Goal: Use online tool/utility: Utilize a website feature to perform a specific function

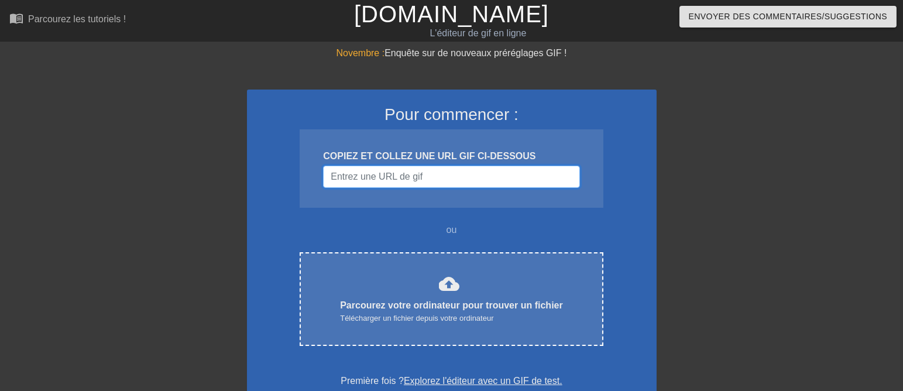
paste input "[URL][DOMAIN_NAME]"
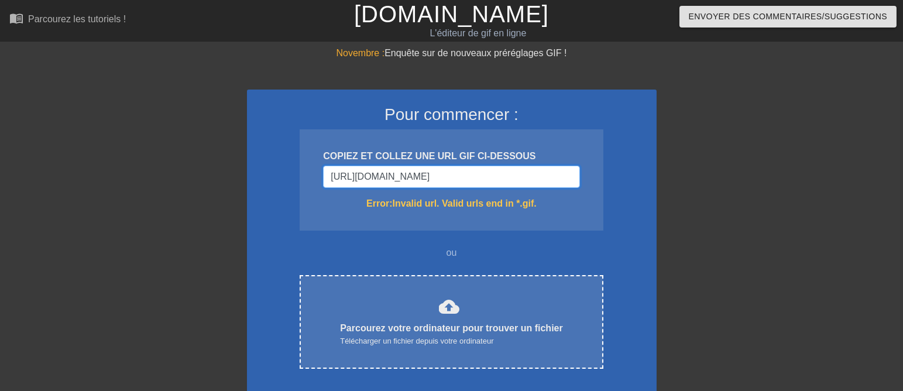
scroll to position [0, 99]
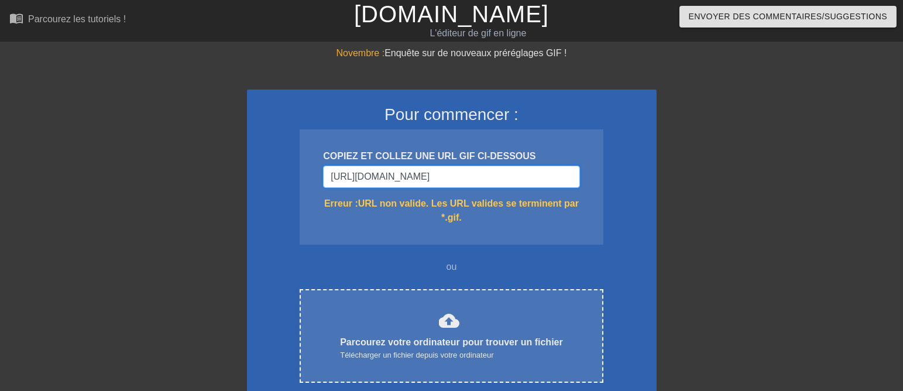
type input "[URL][DOMAIN_NAME]"
click at [337, 161] on font "COPIEZ ET COLLEZ UNE URL GIF CI-DESSOUS" at bounding box center [429, 156] width 212 height 10
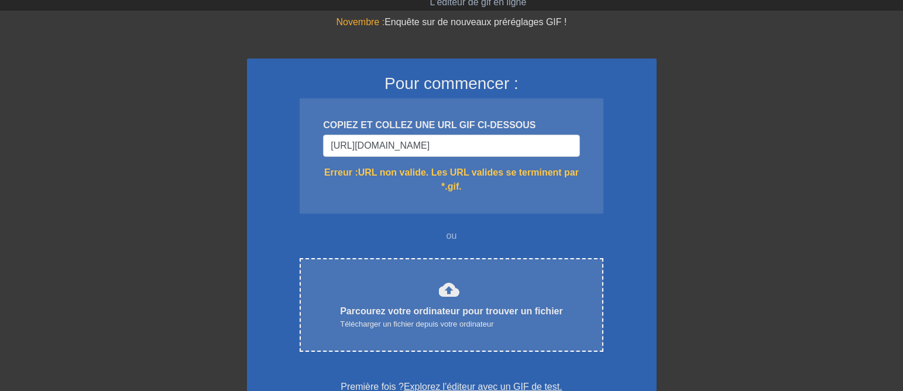
scroll to position [73, 0]
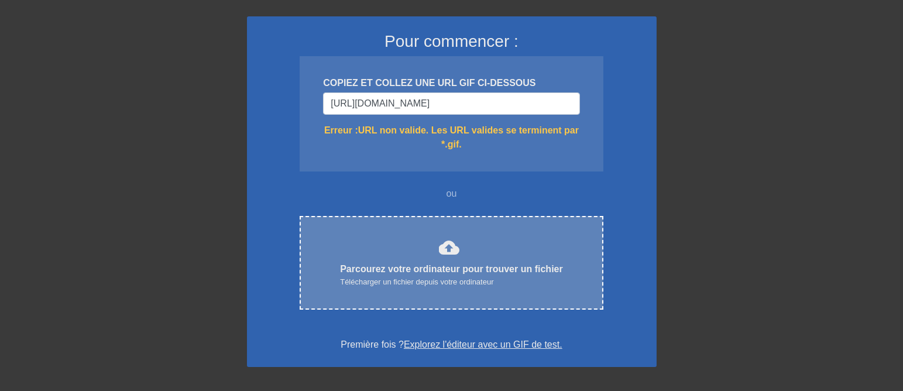
click at [439, 258] on font "cloud_upload" at bounding box center [449, 247] width 21 height 21
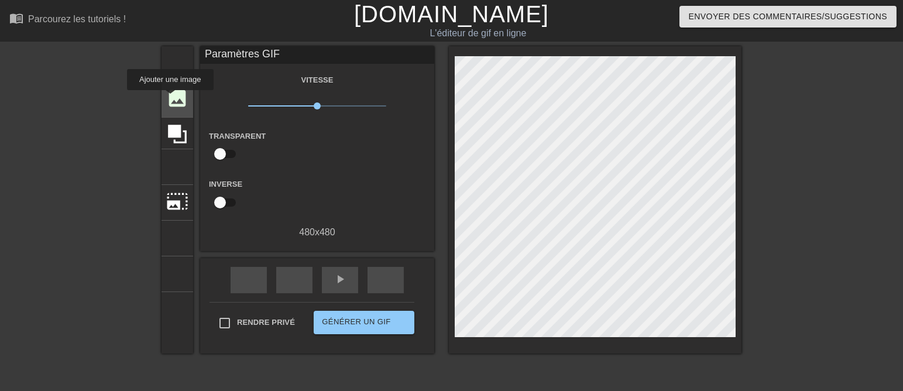
click at [170, 98] on font "image" at bounding box center [177, 98] width 22 height 22
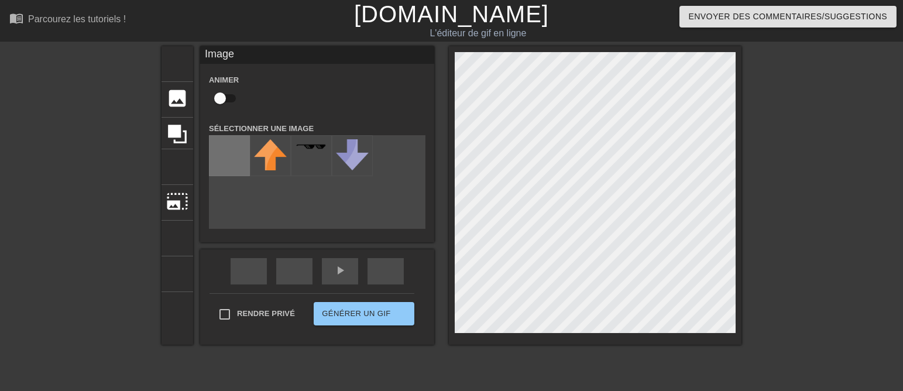
click at [219, 155] on input "file" at bounding box center [230, 156] width 40 height 40
type input "C:\fakepath\baladeur Capture transp2.png"
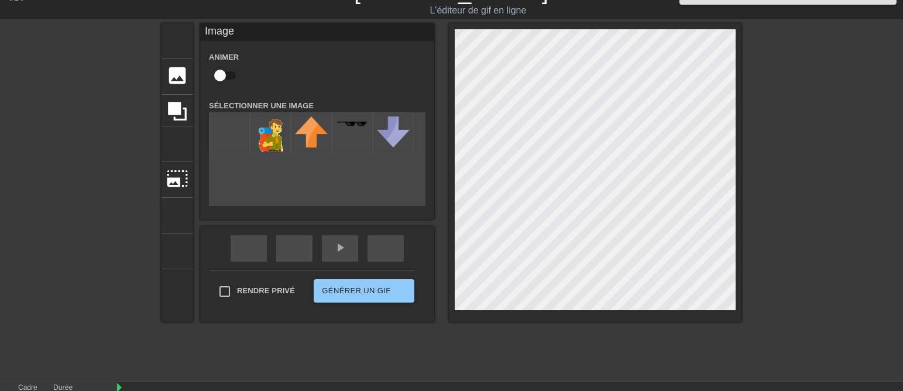
scroll to position [35, 0]
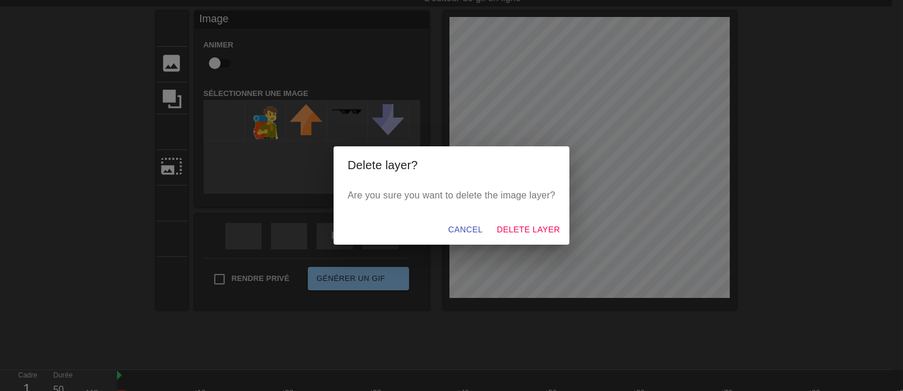
scroll to position [24, 0]
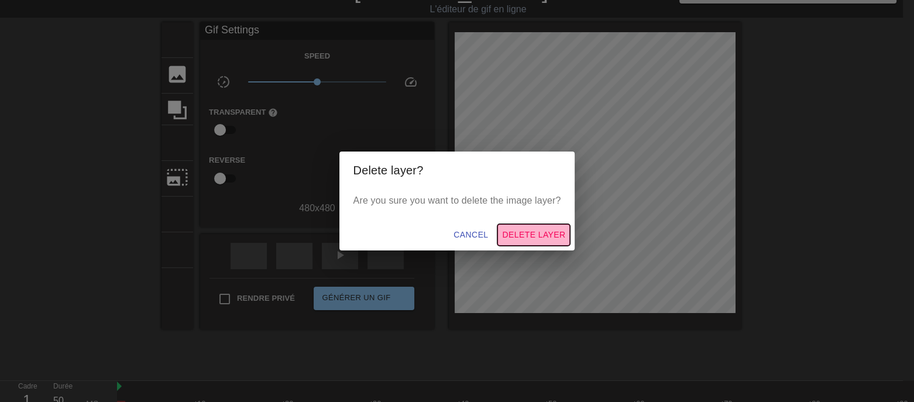
click at [549, 236] on span "Delete Layer" at bounding box center [533, 235] width 63 height 15
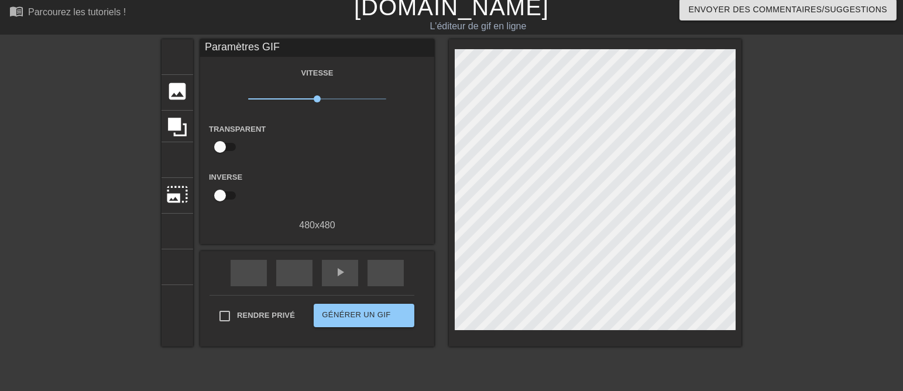
scroll to position [0, 0]
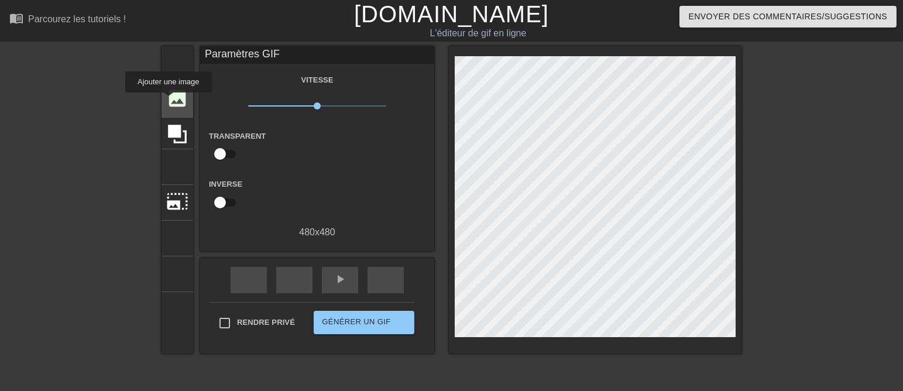
click at [169, 101] on font "image" at bounding box center [177, 98] width 22 height 22
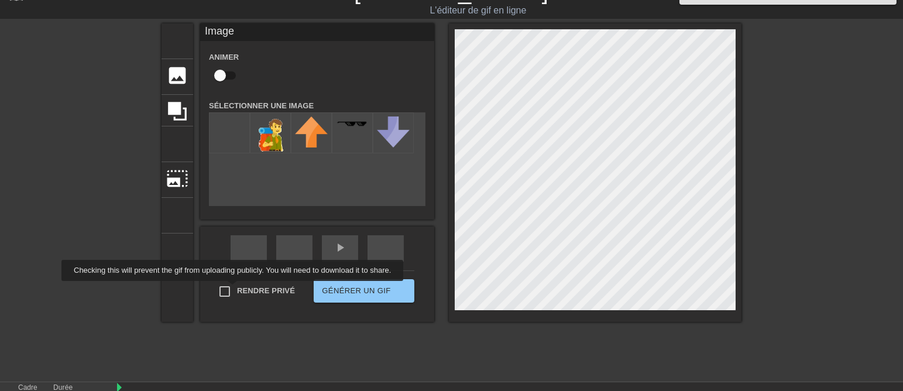
scroll to position [35, 0]
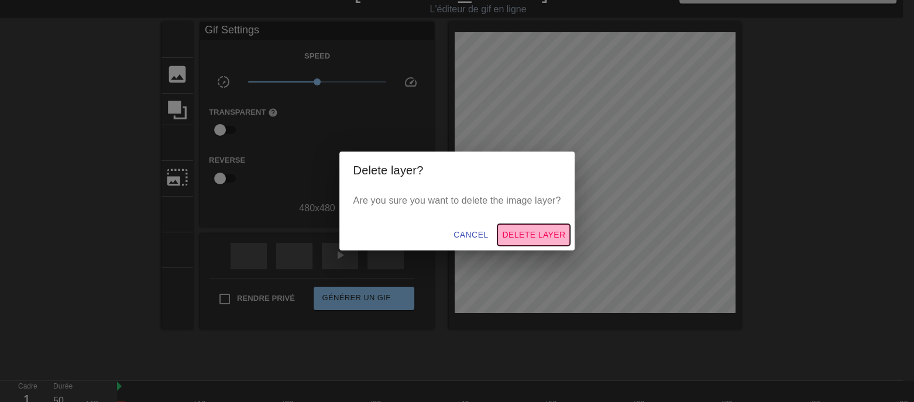
click at [542, 237] on span "Delete Layer" at bounding box center [533, 235] width 63 height 15
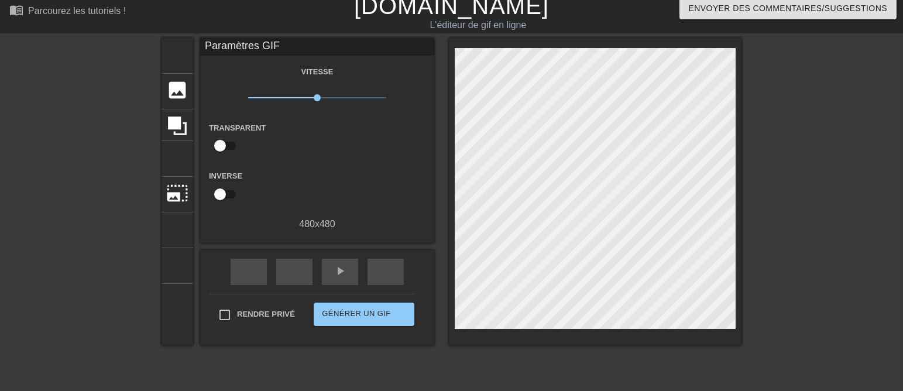
scroll to position [0, 0]
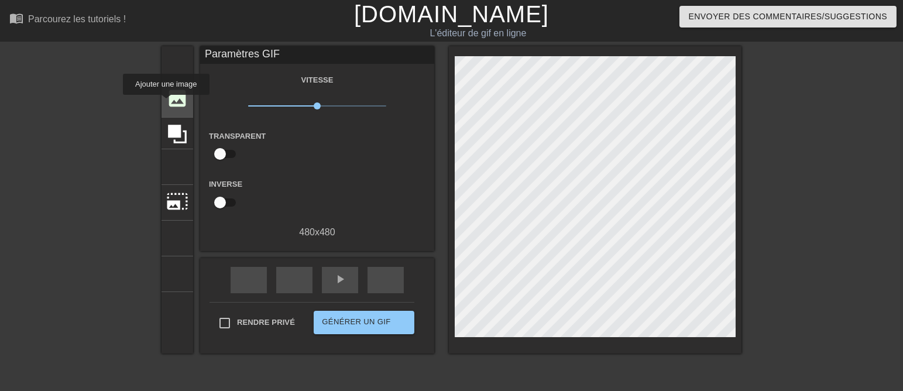
click at [166, 103] on font "image" at bounding box center [177, 98] width 22 height 22
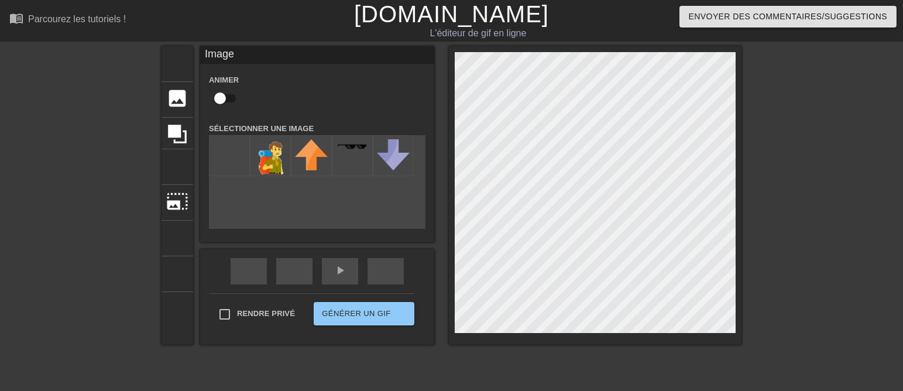
scroll to position [35, 0]
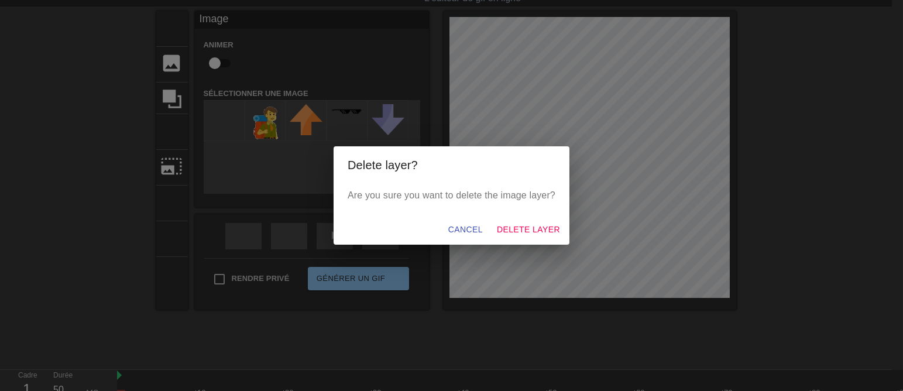
scroll to position [24, 0]
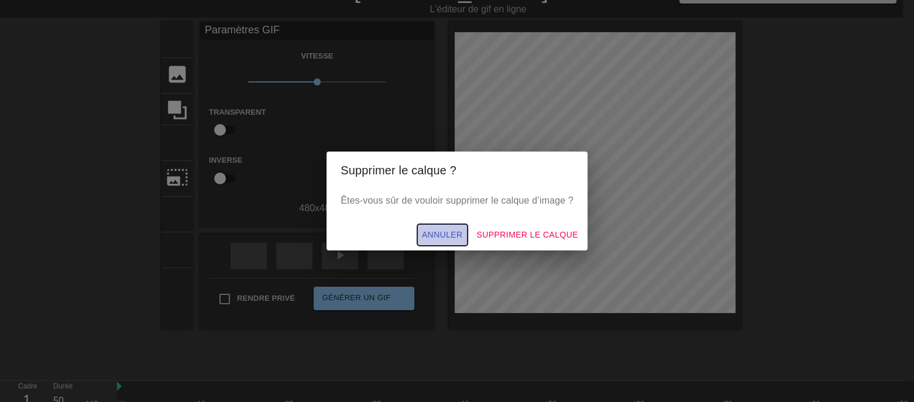
click at [463, 236] on span "Annuler" at bounding box center [442, 235] width 41 height 15
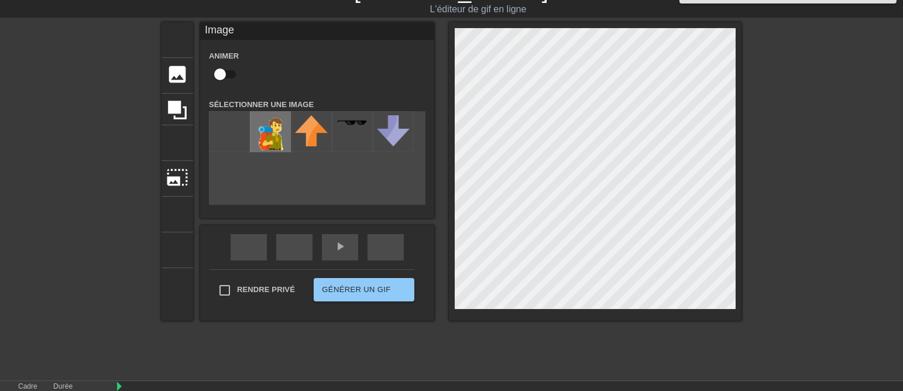
click at [262, 148] on img at bounding box center [270, 136] width 33 height 43
click at [593, 324] on div "menu_book Parcourez les tutoriels ! [DOMAIN_NAME] L'éditeur de gif en ligne Env…" at bounding box center [451, 209] width 903 height 466
click at [615, 358] on div "menu_book Parcourez les tutoriels ! [DOMAIN_NAME] L'éditeur de gif en ligne Env…" at bounding box center [451, 209] width 903 height 466
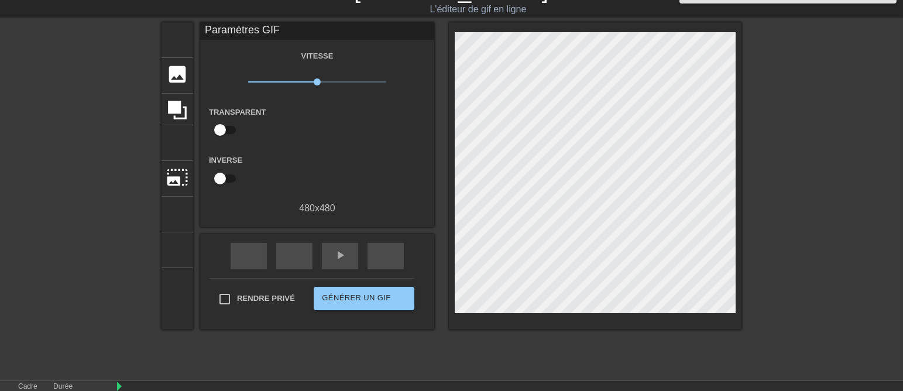
click at [625, 315] on div at bounding box center [595, 175] width 293 height 307
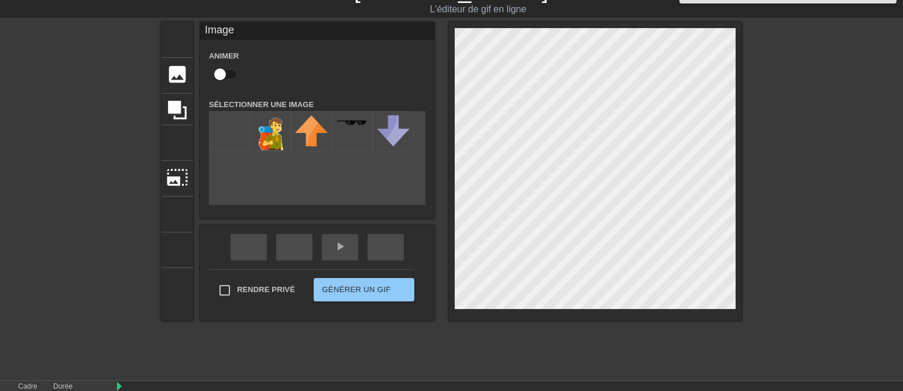
drag, startPoint x: 608, startPoint y: 310, endPoint x: 615, endPoint y: 376, distance: 66.5
click at [615, 376] on div "menu_book Parcourez les tutoriels ! [DOMAIN_NAME] L'éditeur de gif en ligne Env…" at bounding box center [451, 209] width 903 height 466
click at [413, 255] on div "titre ajouter_cercle image ajouter_cercle recadrer photo_size_select_large aide…" at bounding box center [452, 171] width 580 height 298
click at [566, 323] on div "menu_book Parcourez les tutoriels ! [DOMAIN_NAME] L'éditeur de gif en ligne Env…" at bounding box center [451, 209] width 903 height 466
click at [430, 231] on div "titre ajouter_cercle image ajouter_cercle recadrer photo_size_select_large aide…" at bounding box center [452, 171] width 580 height 298
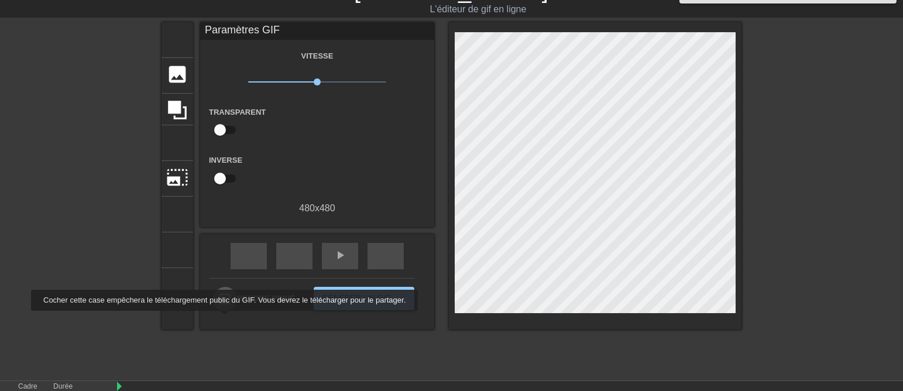
click at [222, 311] on input "Rendre privé" at bounding box center [224, 299] width 25 height 25
checkbox input "true"
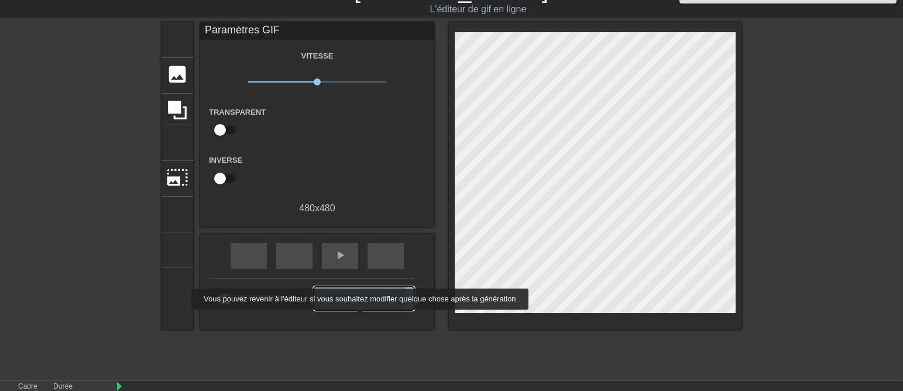
click at [359, 305] on font "Générer un GIF" at bounding box center [356, 297] width 68 height 13
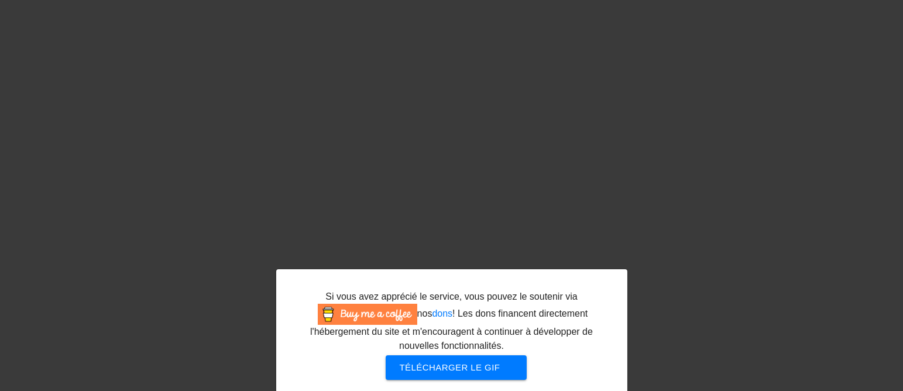
scroll to position [0, 0]
